Goal: Navigation & Orientation: Find specific page/section

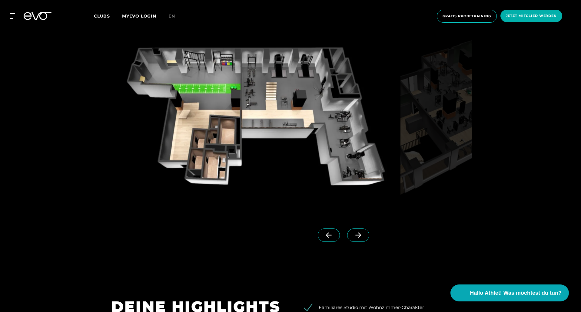
scroll to position [636, 0]
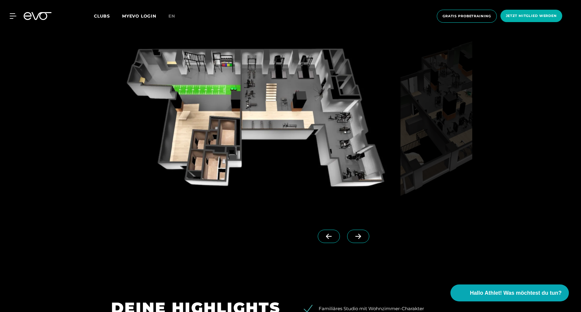
click at [347, 243] on link at bounding box center [359, 242] width 25 height 24
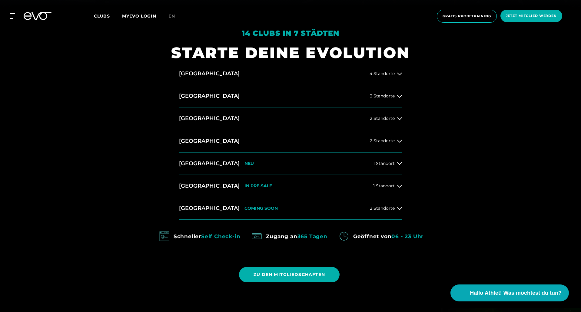
scroll to position [303, 0]
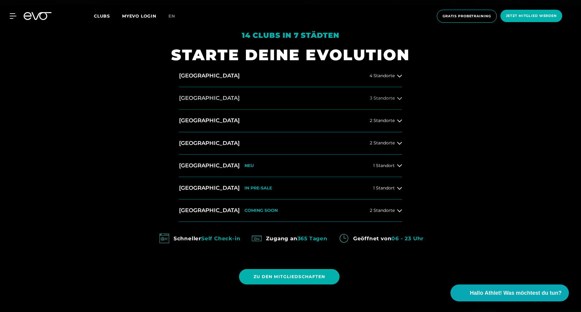
click at [401, 98] on icon at bounding box center [399, 98] width 5 height 5
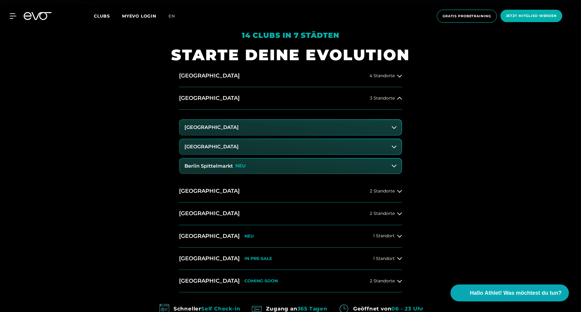
click at [226, 168] on h3 "Berlin Spittelmarkt" at bounding box center [208, 166] width 48 height 5
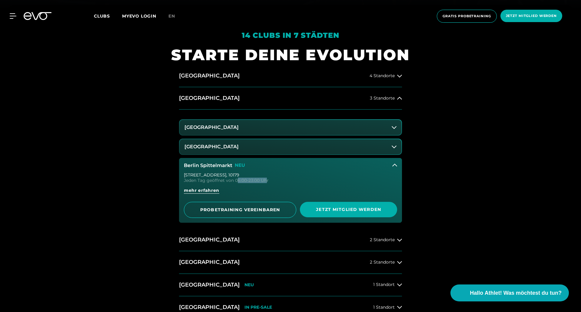
drag, startPoint x: 238, startPoint y: 181, endPoint x: 266, endPoint y: 183, distance: 27.9
click at [266, 183] on div "Jeden Tag geöffnet von 06:00-23:00 Uhr" at bounding box center [290, 180] width 213 height 4
click at [490, 183] on div "14 Clubs in 7 Städten STARTE DEINE EVOLUTION [GEOGRAPHIC_DATA] 4 Standorte [GEO…" at bounding box center [290, 219] width 581 height 420
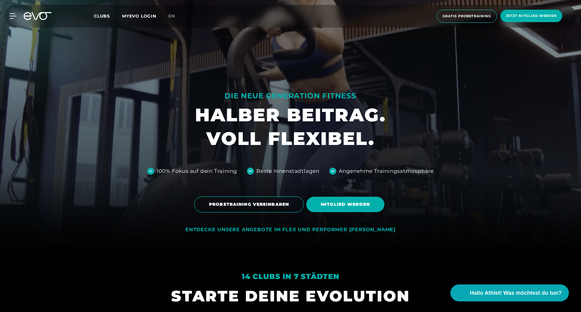
scroll to position [0, 0]
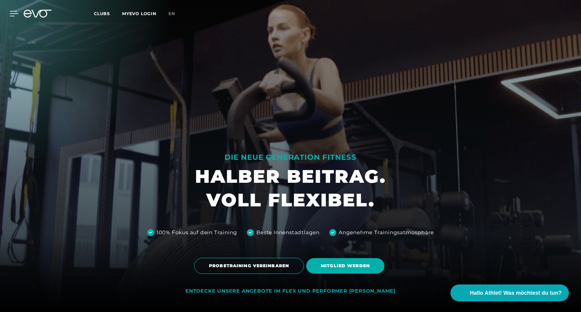
click at [12, 15] on icon at bounding box center [14, 13] width 9 height 5
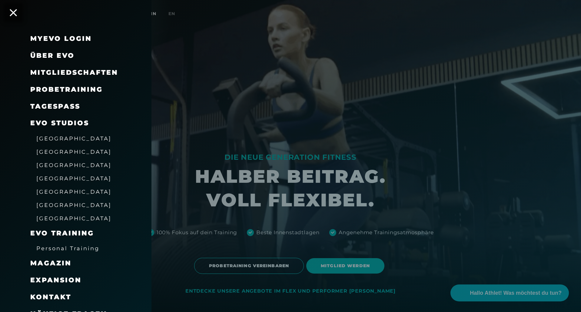
click at [43, 57] on span "Über EVO" at bounding box center [52, 55] width 44 height 8
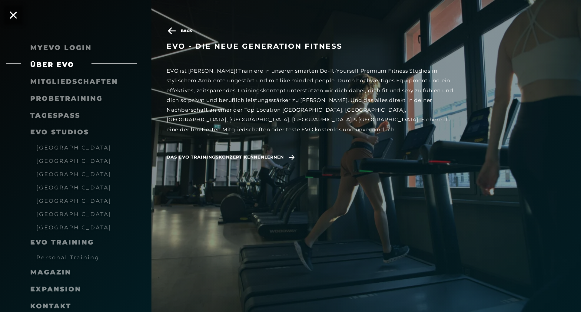
scroll to position [485, 0]
click at [15, 13] on icon at bounding box center [13, 15] width 7 height 7
